Goal: Task Accomplishment & Management: Manage account settings

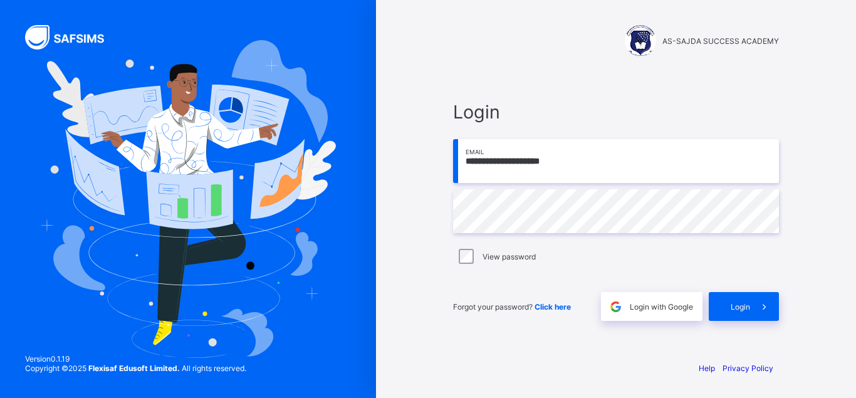
click at [532, 161] on input "**********" at bounding box center [616, 161] width 326 height 44
type input "**********"
click at [748, 301] on div "Login" at bounding box center [743, 306] width 70 height 29
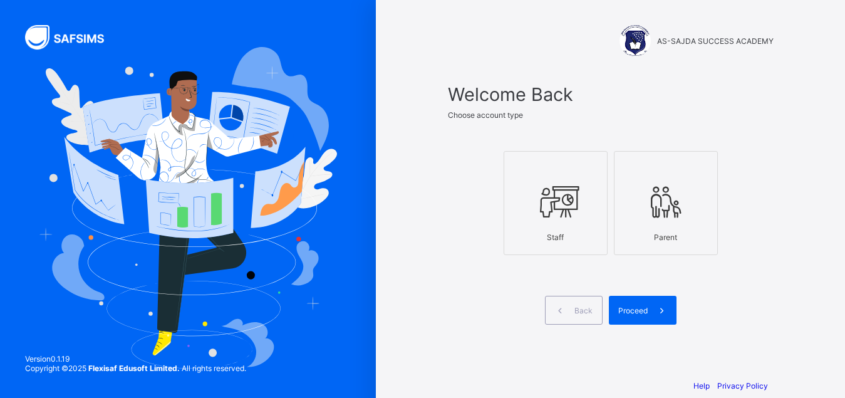
click at [608, 210] on label "Staff" at bounding box center [556, 203] width 104 height 104
click at [650, 316] on div "Proceed" at bounding box center [643, 310] width 68 height 29
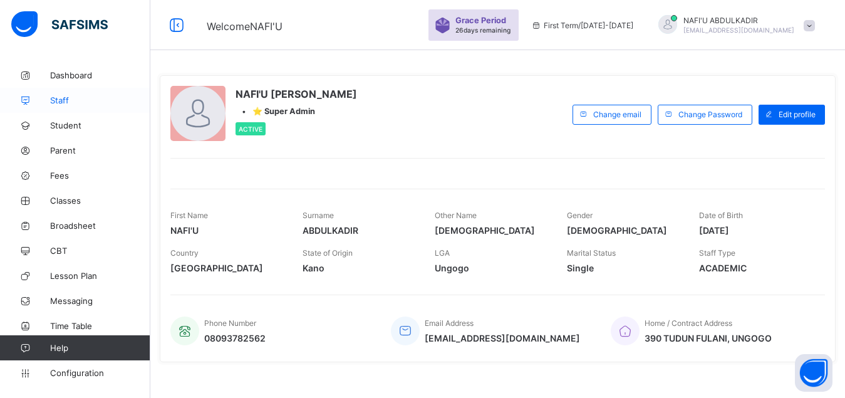
click at [70, 103] on span "Staff" at bounding box center [100, 100] width 100 height 10
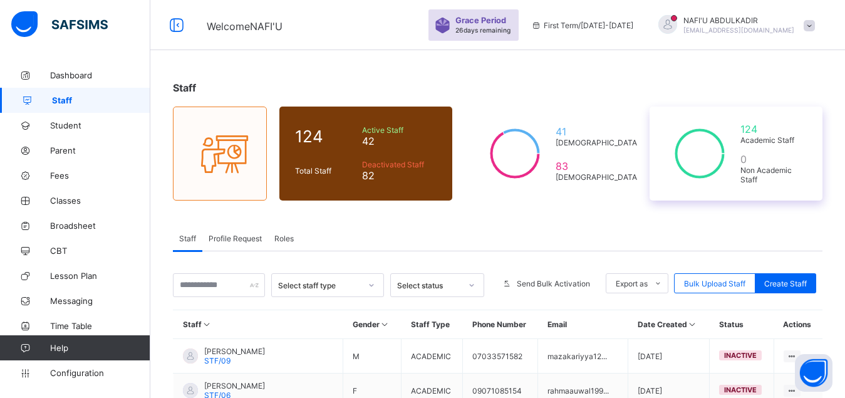
click at [732, 160] on icon at bounding box center [699, 153] width 69 height 63
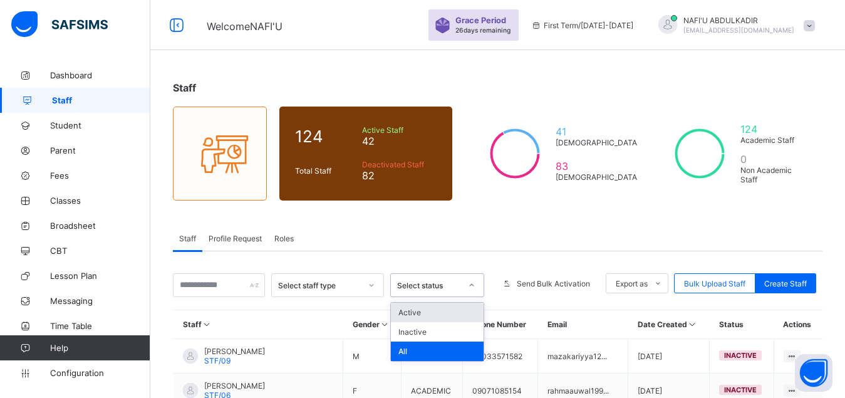
click at [477, 291] on div at bounding box center [471, 285] width 21 height 20
click at [462, 314] on div "Active" at bounding box center [437, 312] width 93 height 19
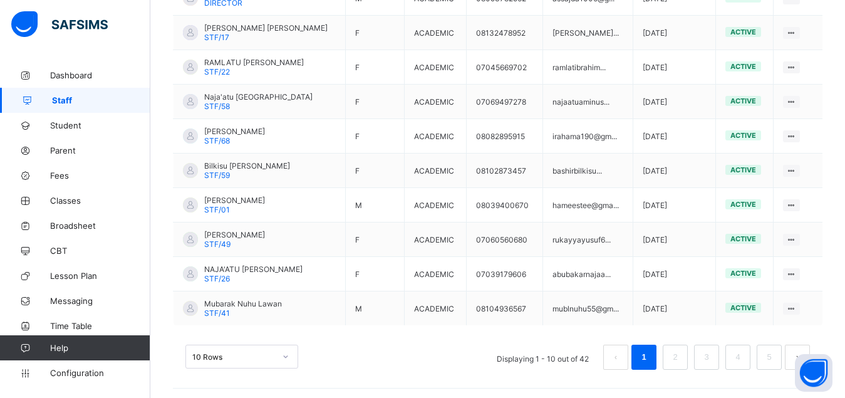
scroll to position [416, 0]
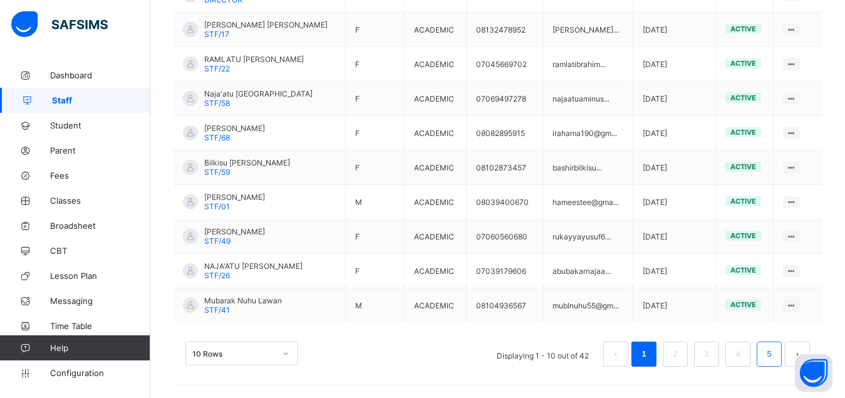
click at [775, 355] on link "5" at bounding box center [769, 354] width 12 height 16
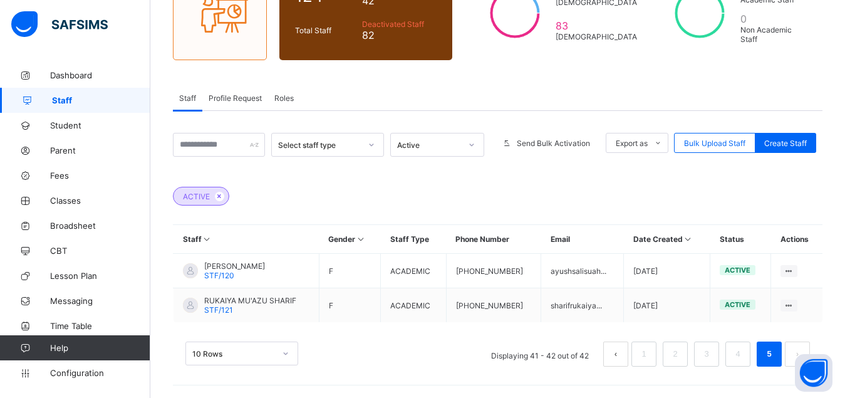
scroll to position [140, 0]
click at [743, 355] on link "4" at bounding box center [738, 354] width 12 height 16
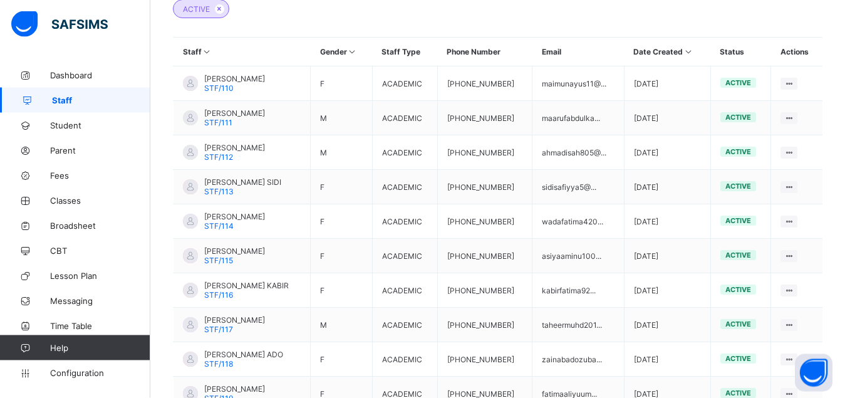
scroll to position [332, 0]
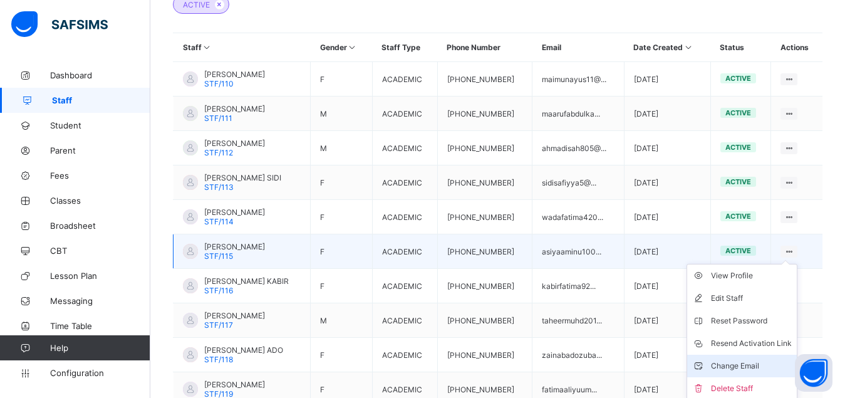
click at [739, 365] on div "Change Email" at bounding box center [751, 366] width 81 height 13
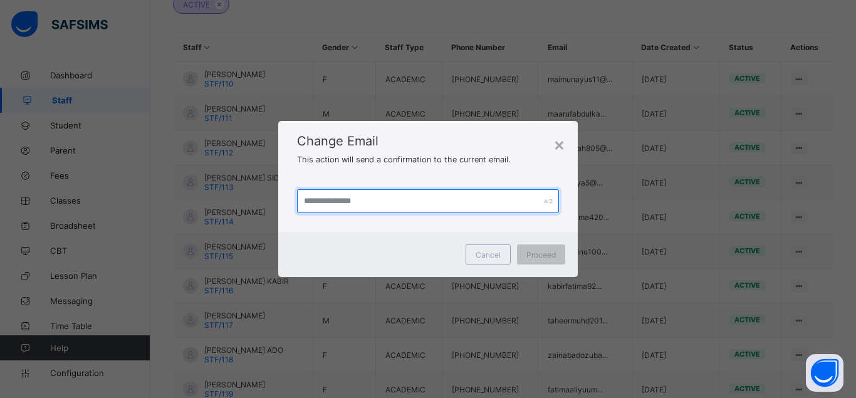
click at [371, 200] on input "text" at bounding box center [428, 201] width 262 height 24
type input "**********"
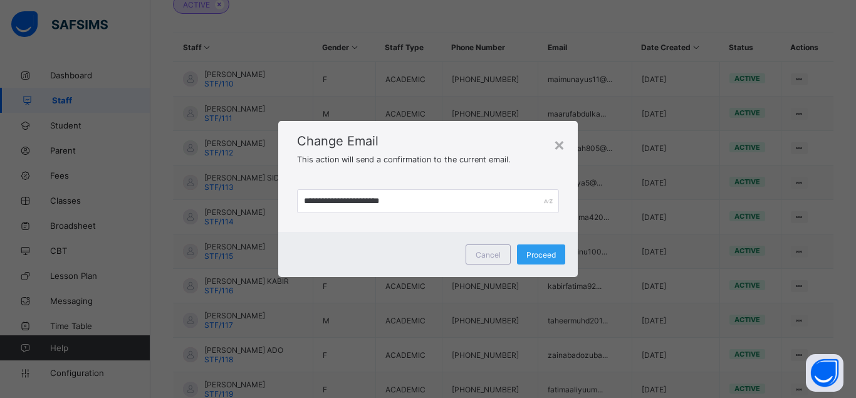
click at [536, 254] on span "Proceed" at bounding box center [540, 254] width 29 height 9
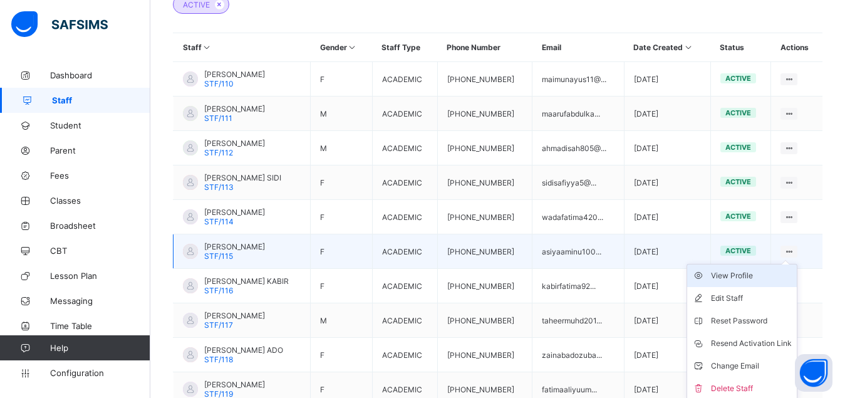
click at [754, 277] on div "View Profile" at bounding box center [751, 275] width 81 height 13
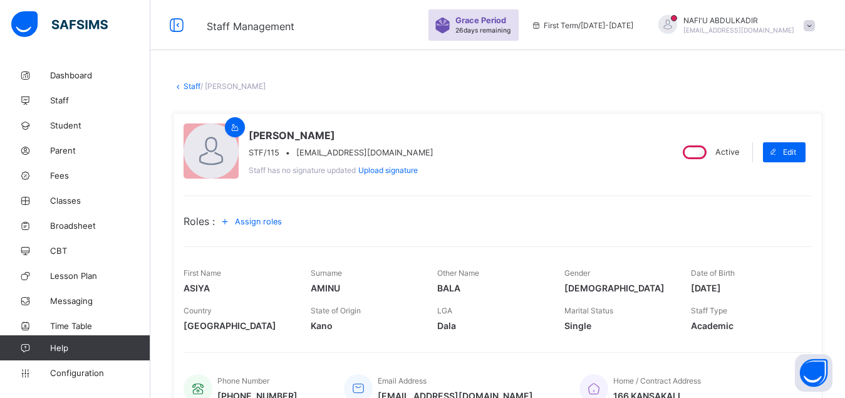
click at [187, 83] on link "Staff" at bounding box center [192, 85] width 17 height 9
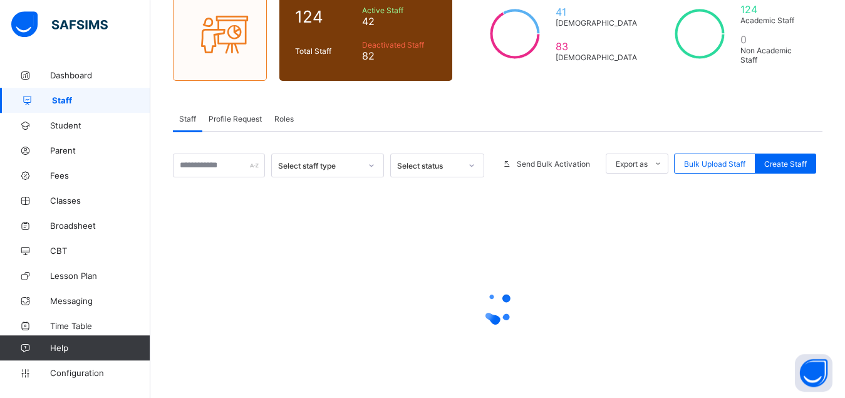
scroll to position [128, 0]
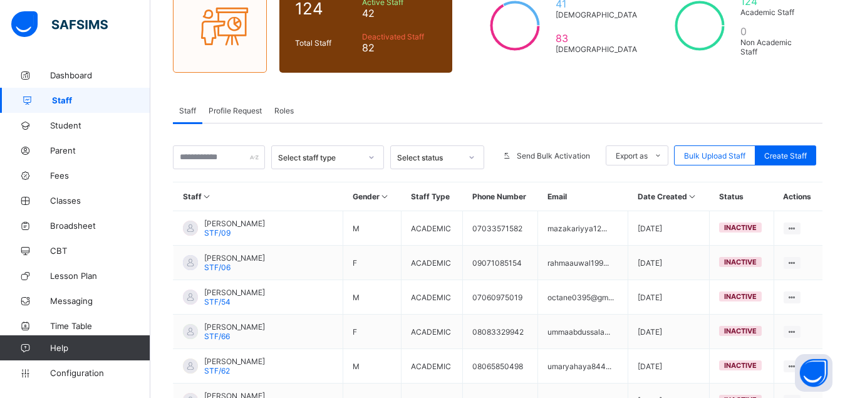
click at [474, 158] on div at bounding box center [471, 157] width 21 height 20
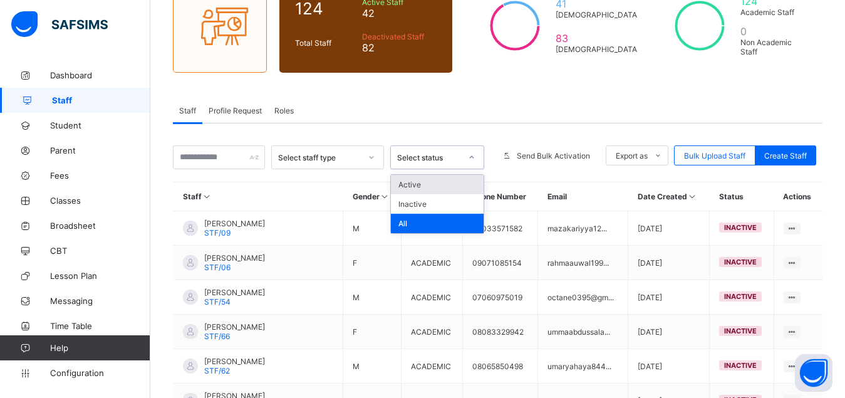
click at [460, 185] on div "Active" at bounding box center [437, 184] width 93 height 19
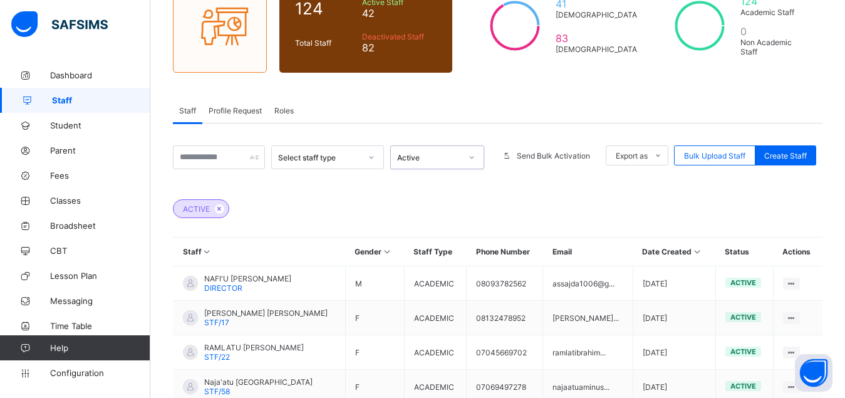
scroll to position [416, 0]
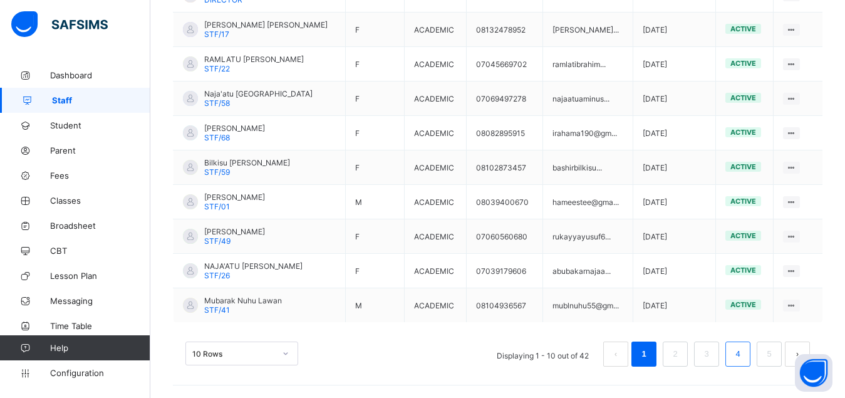
click at [743, 355] on link "4" at bounding box center [738, 354] width 12 height 16
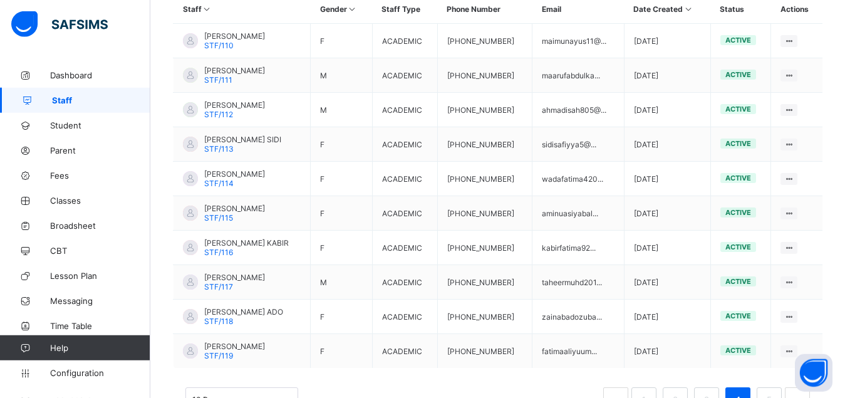
scroll to position [371, 0]
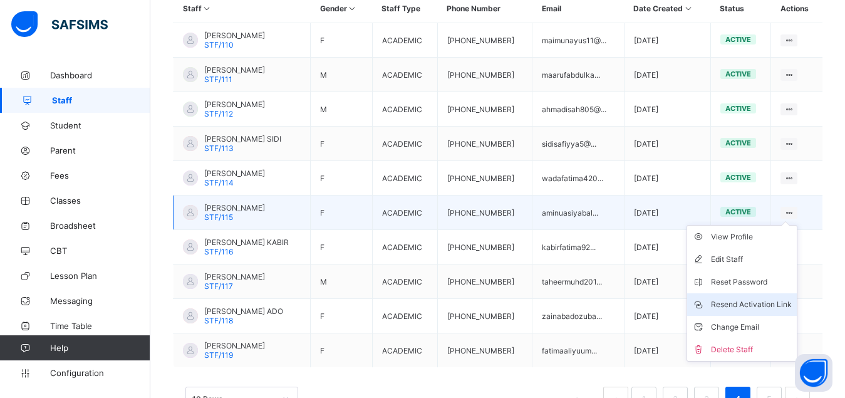
click at [770, 301] on div "Resend Activation Link" at bounding box center [751, 304] width 81 height 13
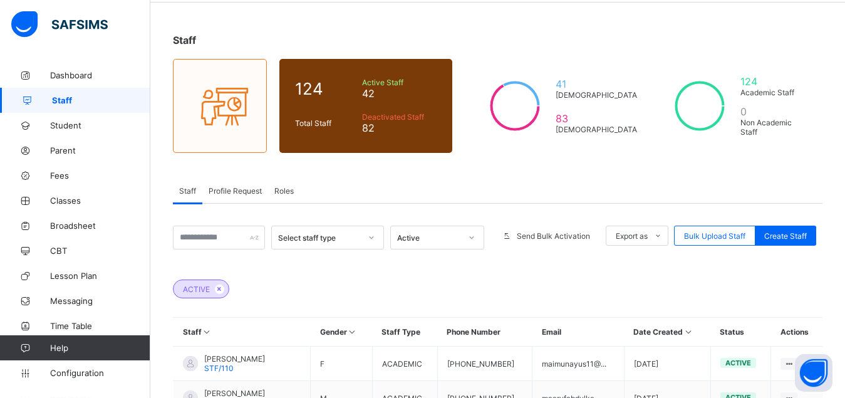
scroll to position [0, 0]
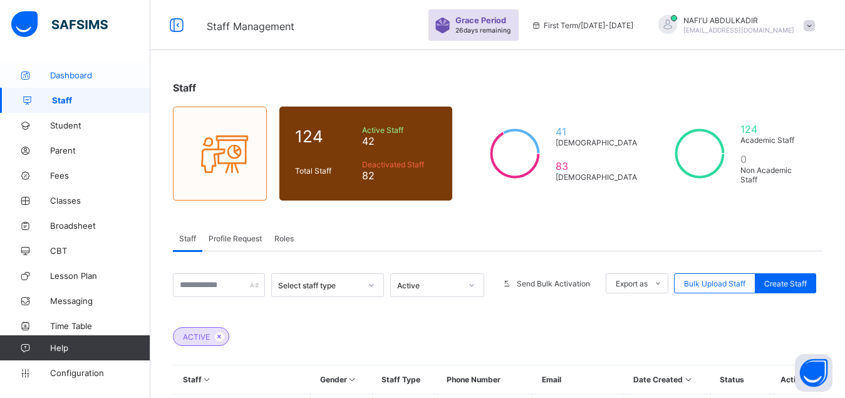
click at [71, 71] on span "Dashboard" at bounding box center [100, 75] width 100 height 10
